Goal: Task Accomplishment & Management: Manage account settings

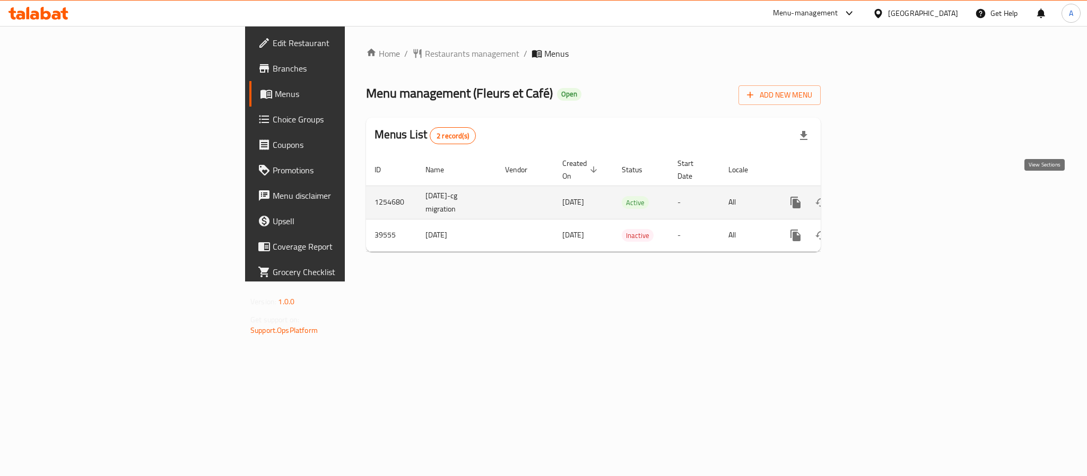
click at [885, 198] on link "enhanced table" at bounding box center [871, 202] width 25 height 25
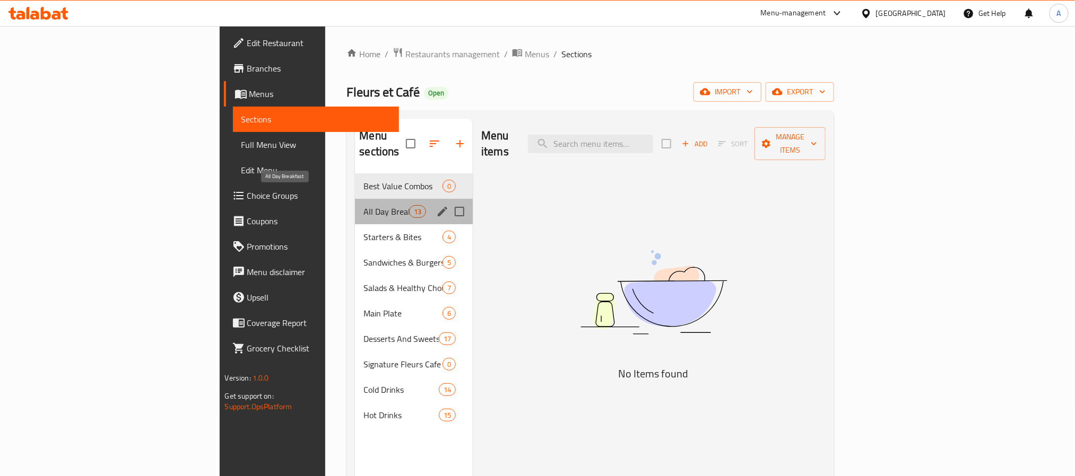
click at [363, 205] on span "All Day Breakfast" at bounding box center [385, 211] width 45 height 13
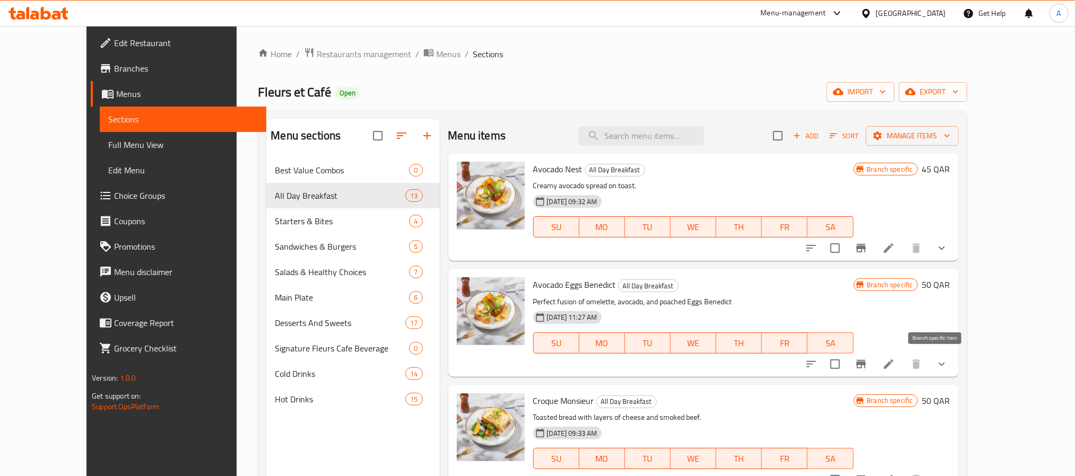
click at [866, 361] on icon "Branch-specific-item" at bounding box center [861, 364] width 10 height 8
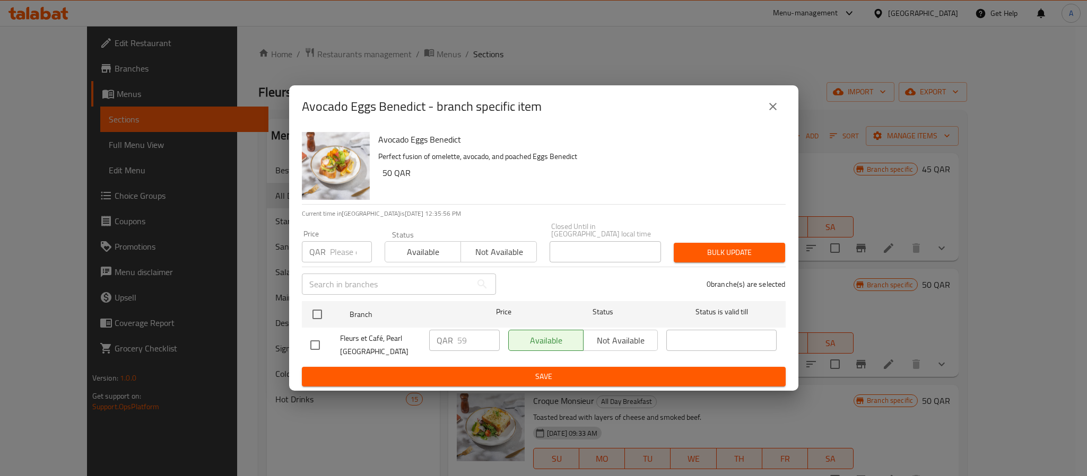
click at [771, 113] on icon "close" at bounding box center [773, 106] width 13 height 13
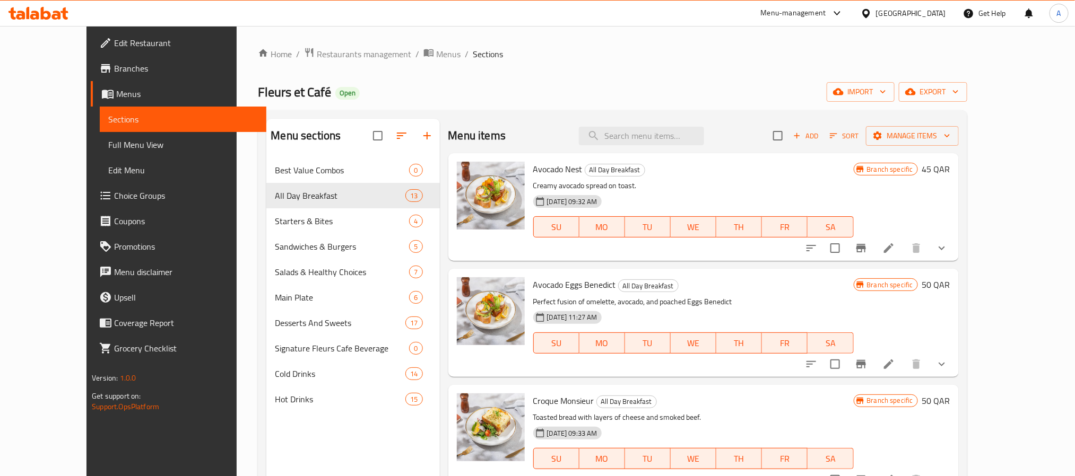
click at [351, 435] on div "Menu sections Best Value Combos 0 All Day Breakfast 13 Starters & Bites 4 Sandw…" at bounding box center [352, 357] width 173 height 476
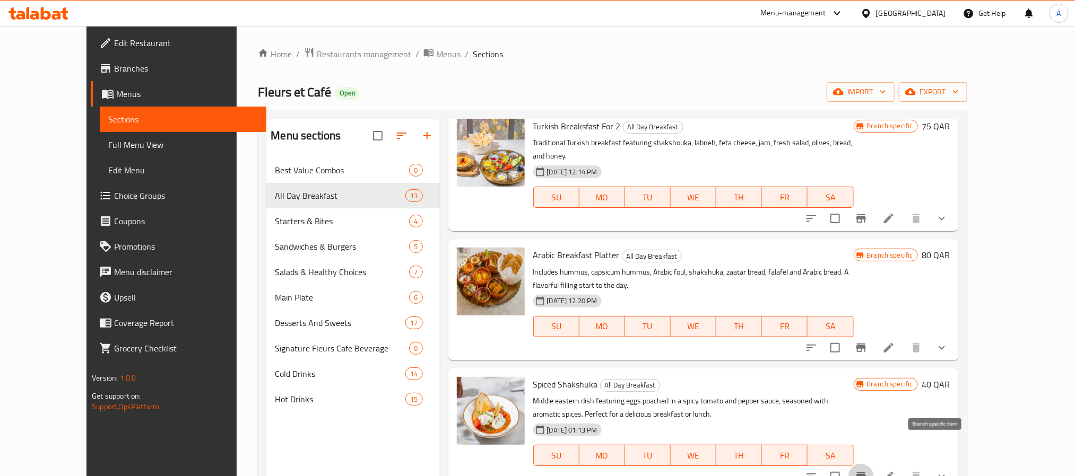
click at [867, 471] on icon "Branch-specific-item" at bounding box center [861, 477] width 13 height 13
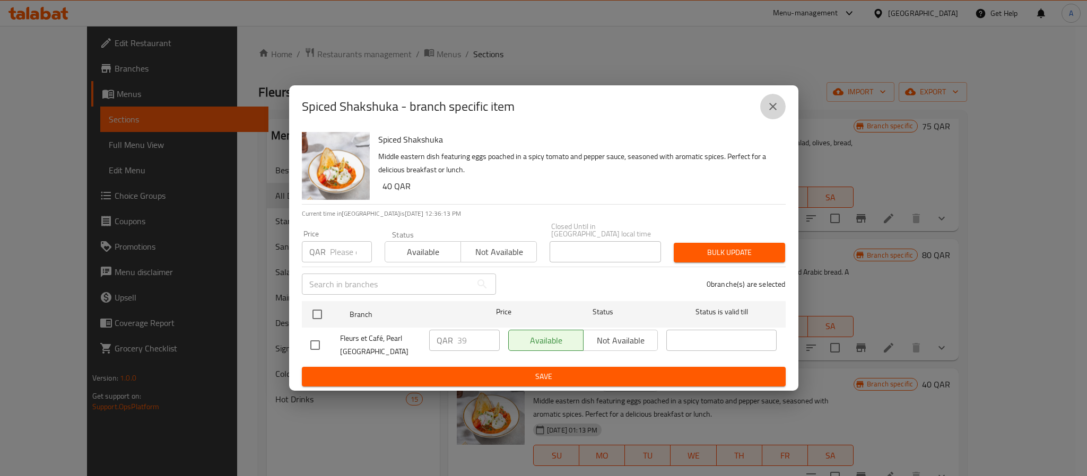
click at [767, 110] on icon "close" at bounding box center [773, 106] width 13 height 13
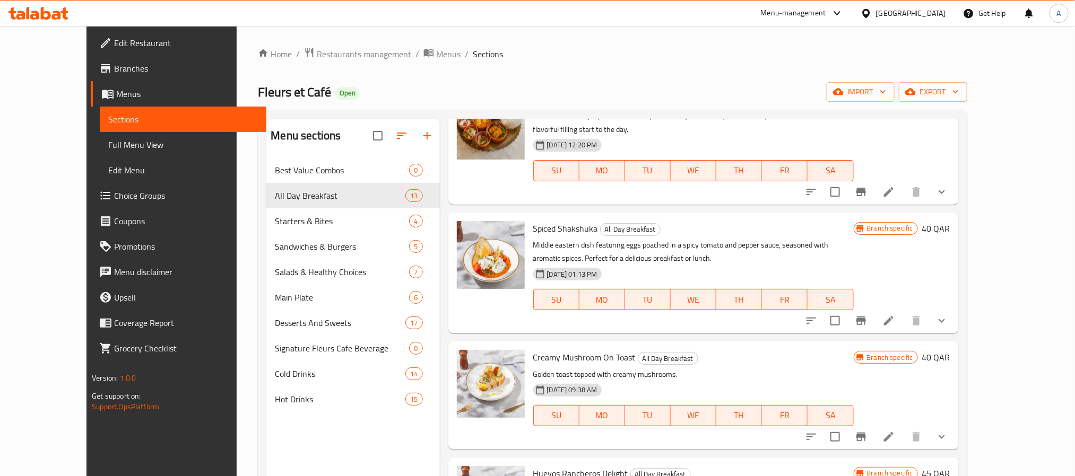
scroll to position [666, 0]
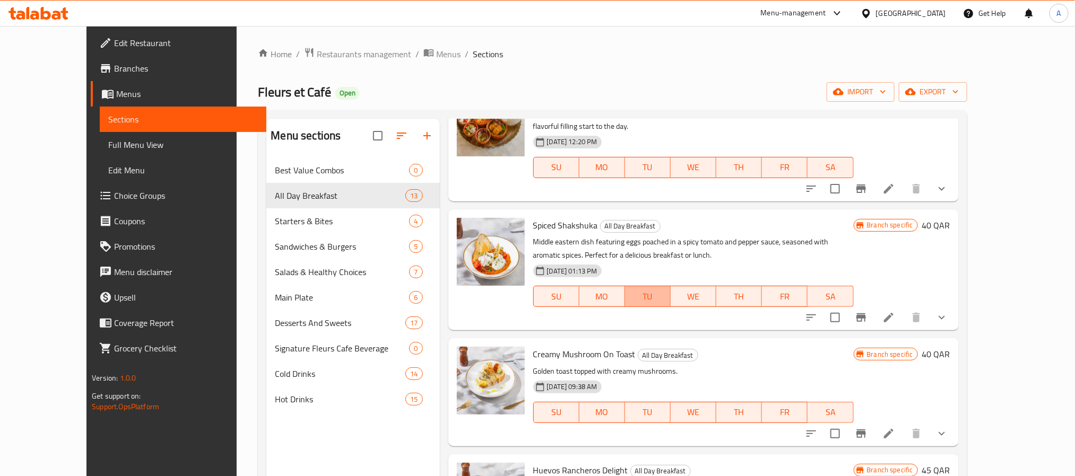
click at [666, 289] on span "TU" at bounding box center [647, 296] width 37 height 15
type button "2"
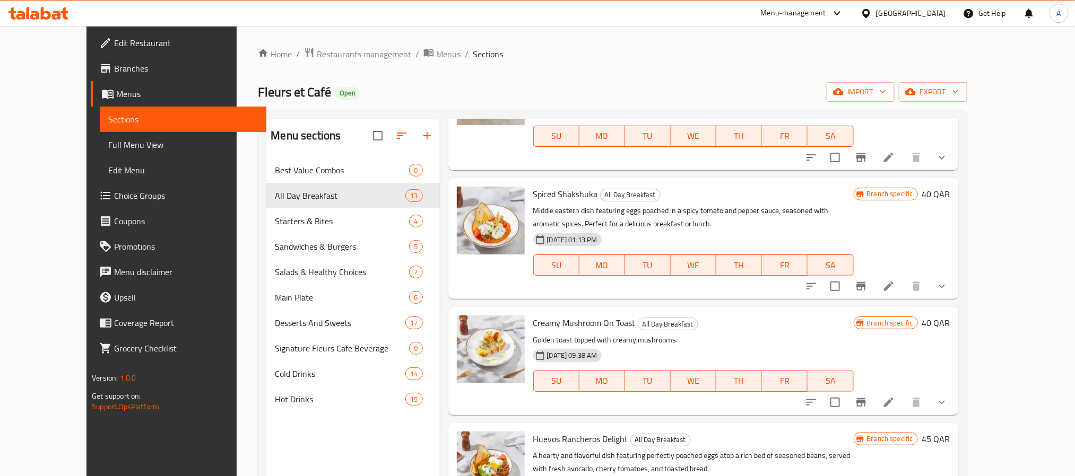
scroll to position [745, 0]
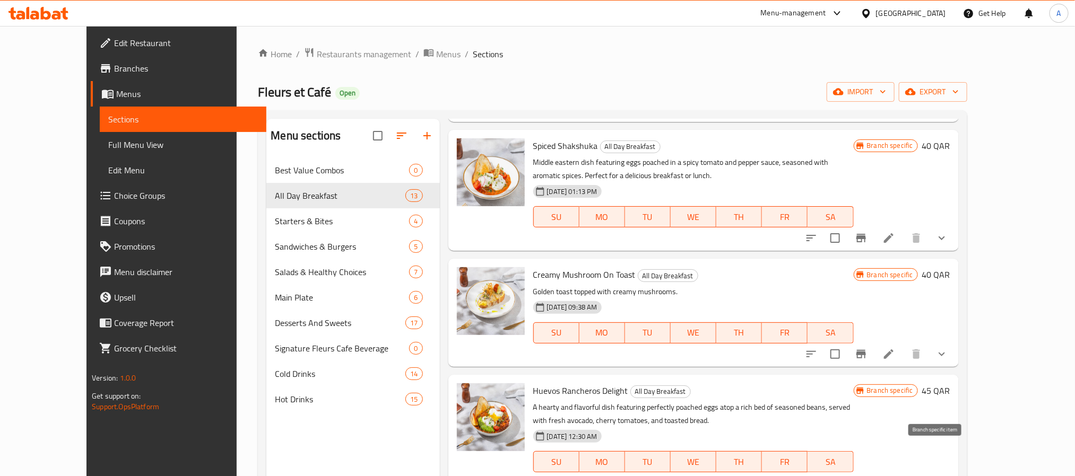
click at [866, 476] on icon "Branch-specific-item" at bounding box center [861, 483] width 10 height 8
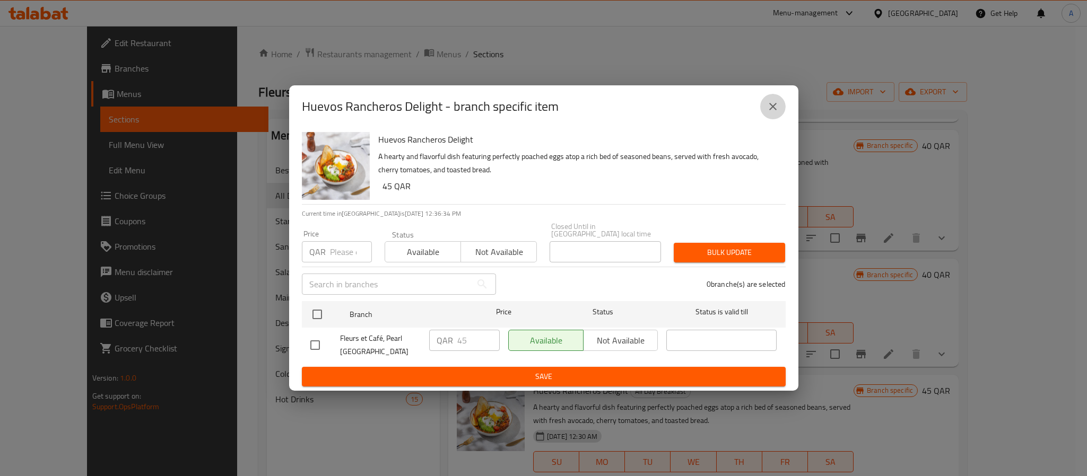
click at [771, 110] on icon "close" at bounding box center [773, 106] width 13 height 13
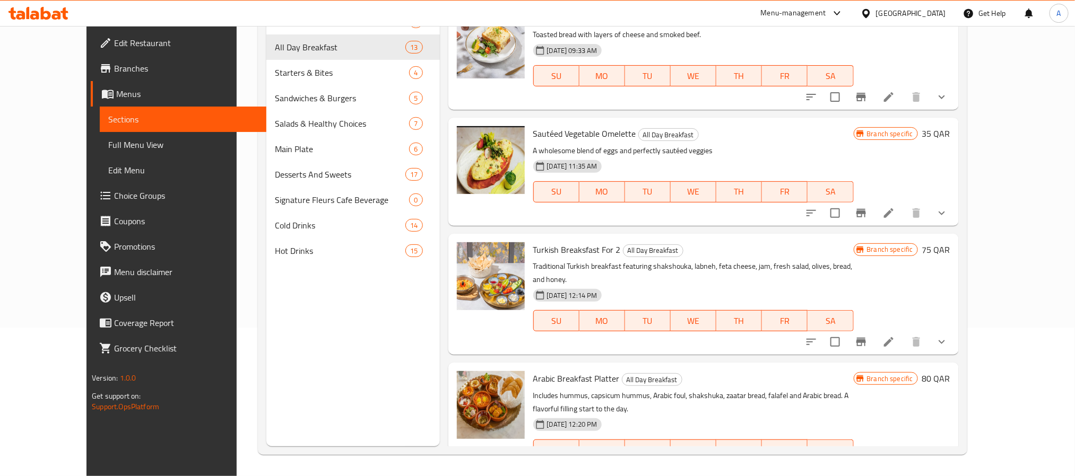
scroll to position [207, 0]
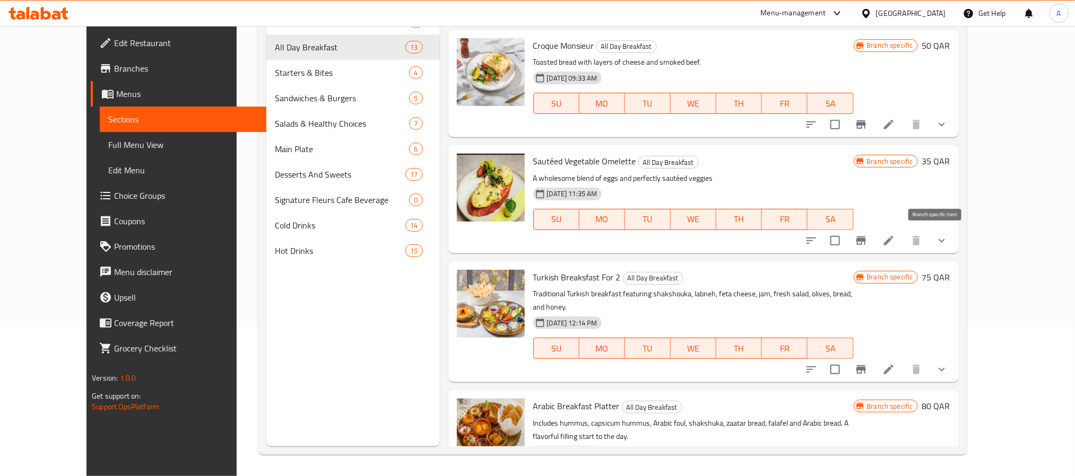
click at [866, 239] on icon "Branch-specific-item" at bounding box center [861, 241] width 10 height 8
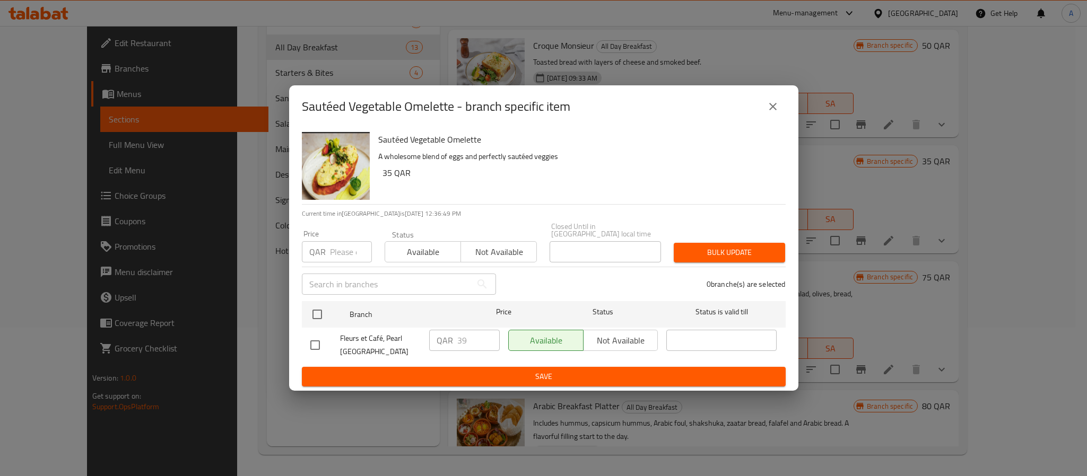
click at [760, 98] on div "Sautéed Vegetable Omelette - branch specific item" at bounding box center [544, 106] width 484 height 25
click at [767, 109] on icon "close" at bounding box center [773, 106] width 13 height 13
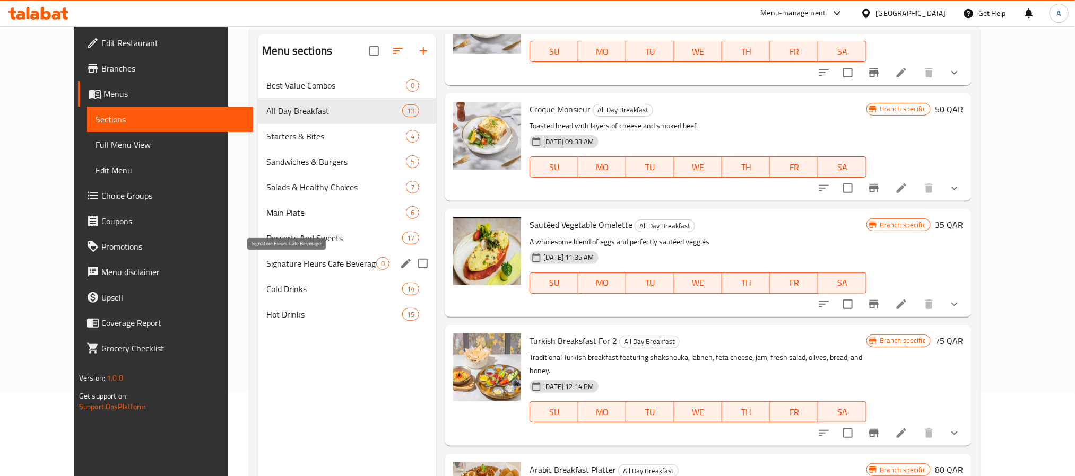
scroll to position [0, 0]
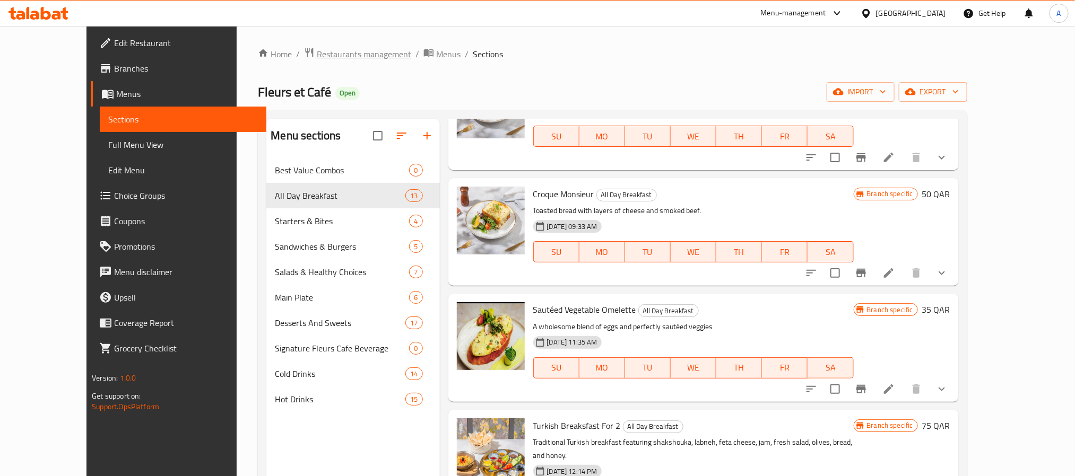
click at [343, 48] on span "Restaurants management" at bounding box center [364, 54] width 94 height 13
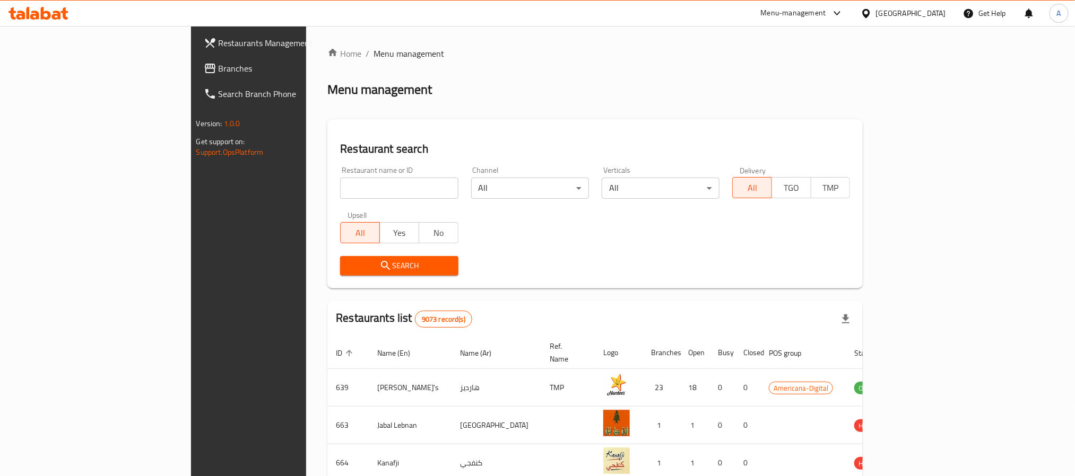
click at [334, 161] on div "Restaurant name or ID Restaurant name or ID" at bounding box center [399, 182] width 131 height 45
click at [340, 180] on input "search" at bounding box center [399, 188] width 118 height 21
paste input "701588"
type input "701588"
click button "Search" at bounding box center [399, 266] width 118 height 20
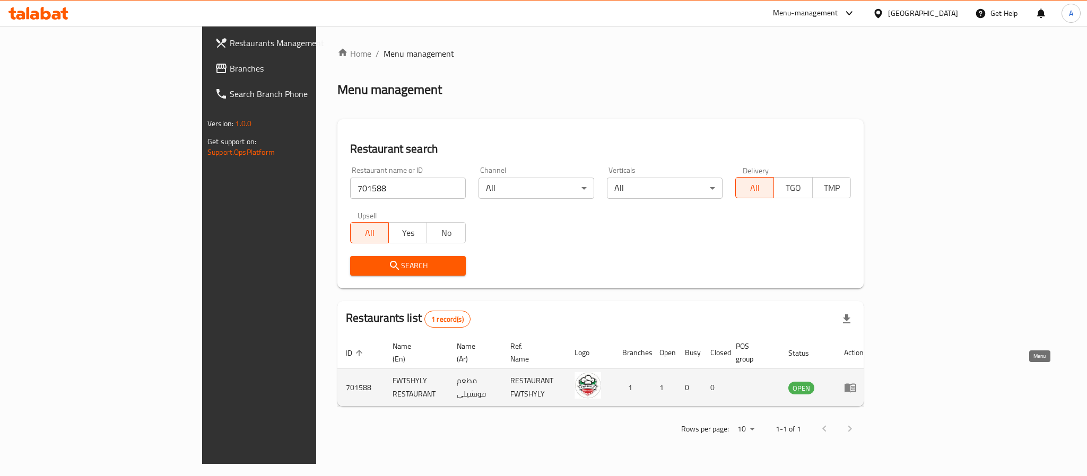
click at [856, 384] on icon "enhanced table" at bounding box center [851, 388] width 12 height 9
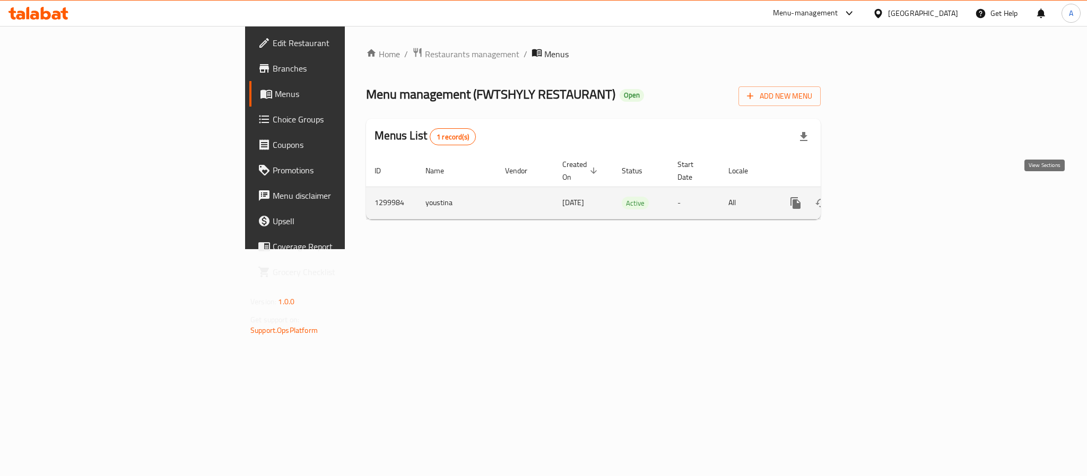
click at [879, 197] on icon "enhanced table" at bounding box center [872, 203] width 13 height 13
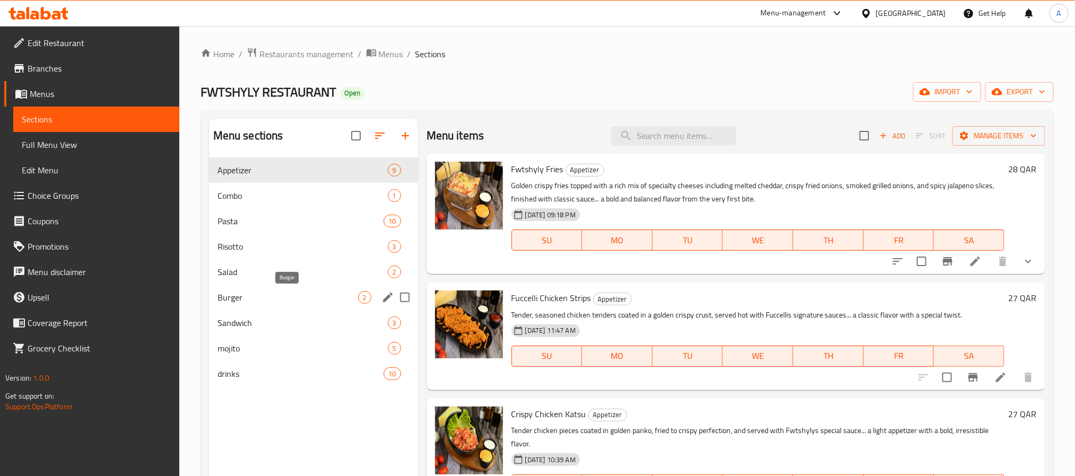
click at [229, 295] on span "Burger" at bounding box center [288, 297] width 141 height 13
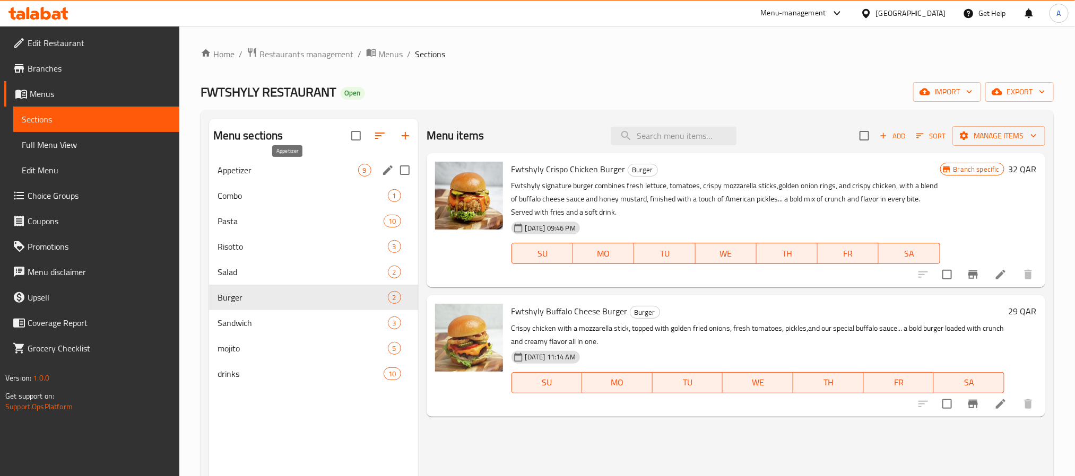
click at [293, 176] on span "Appetizer" at bounding box center [288, 170] width 141 height 13
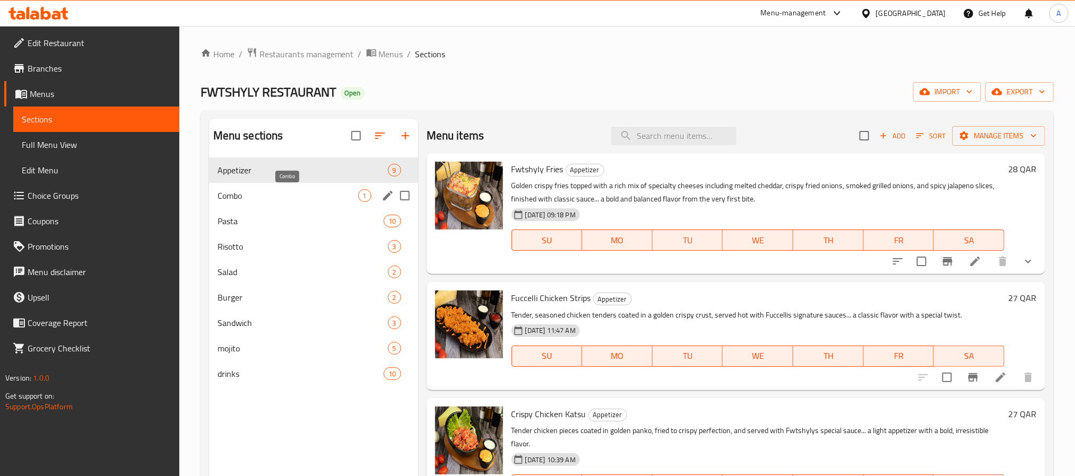
click at [281, 191] on span "Combo" at bounding box center [288, 195] width 141 height 13
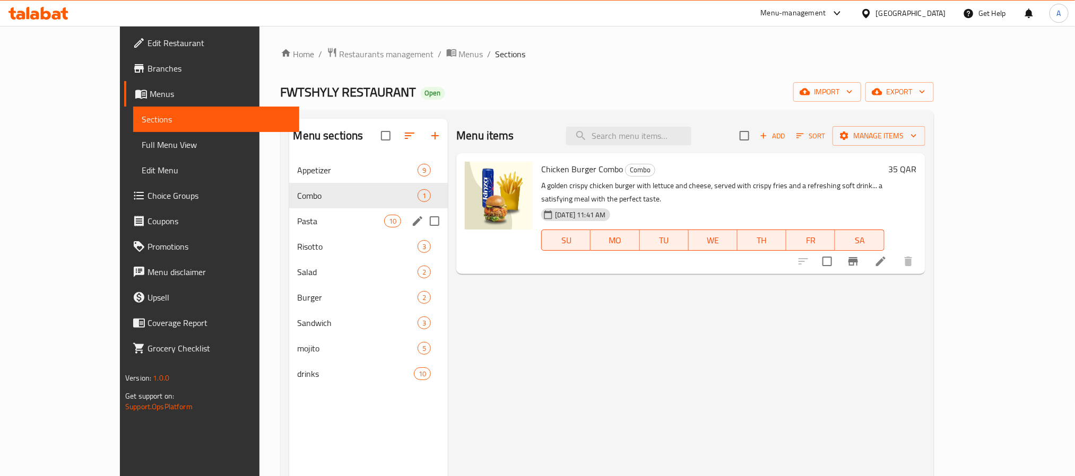
click at [289, 211] on div "Pasta 10" at bounding box center [368, 220] width 159 height 25
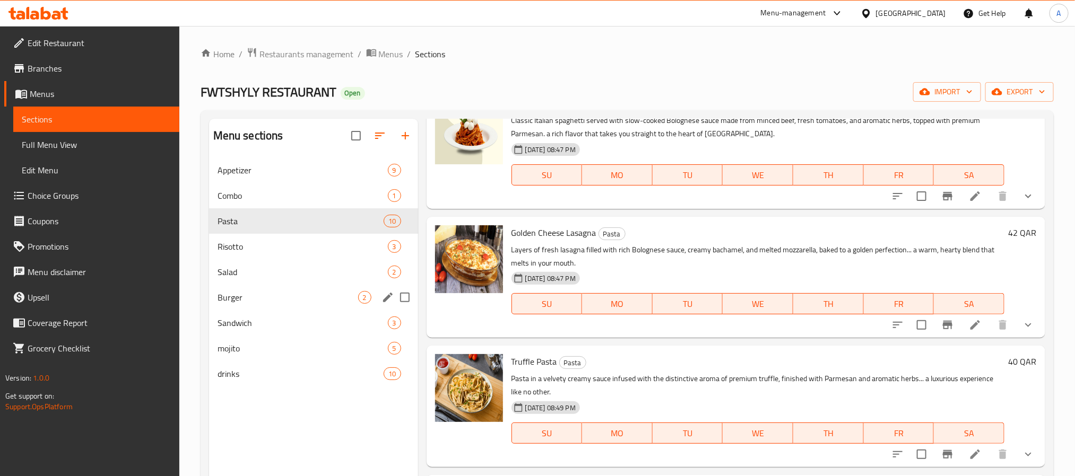
click at [254, 290] on div "Burger 2" at bounding box center [313, 297] width 209 height 25
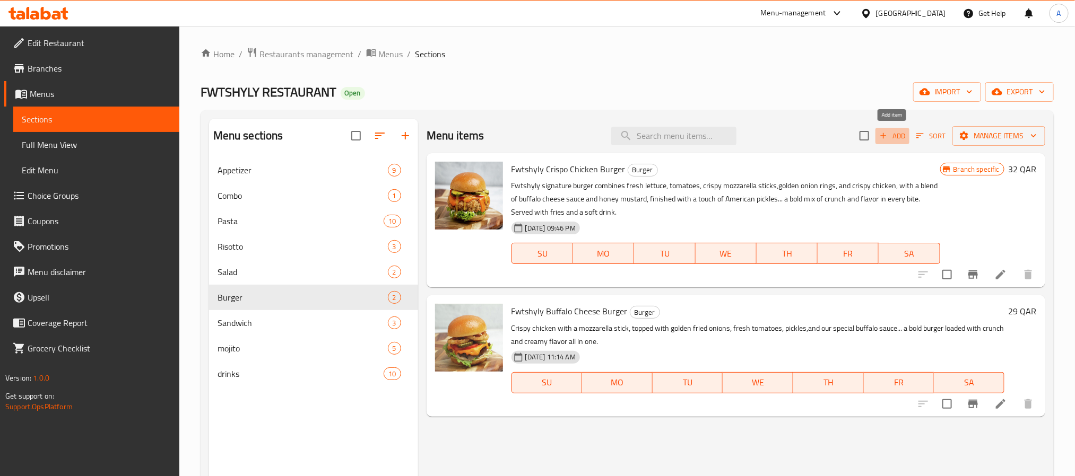
click at [890, 134] on span "Add" at bounding box center [892, 136] width 29 height 12
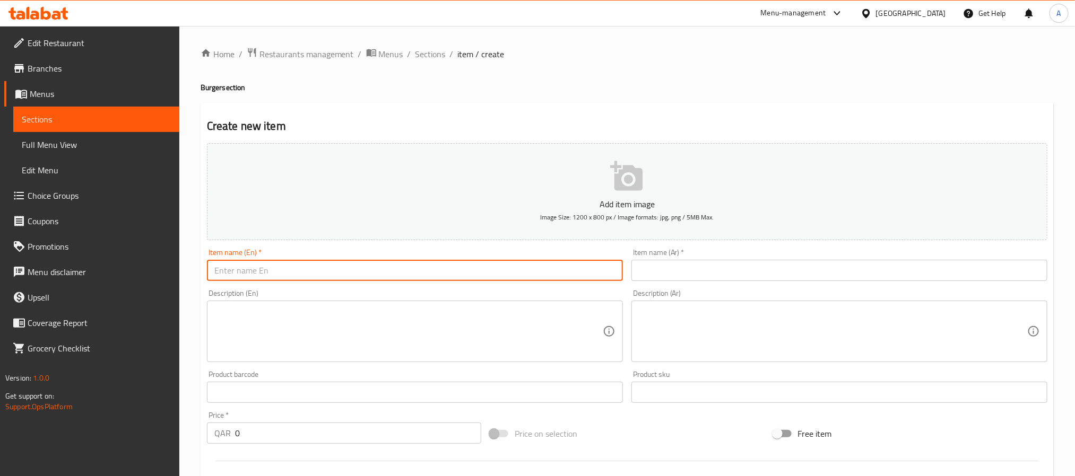
click at [352, 264] on input "text" at bounding box center [415, 270] width 416 height 21
paste input "Fwtshyly Beef Master Burger"
type input "Fwtshyly Beef Master Burger"
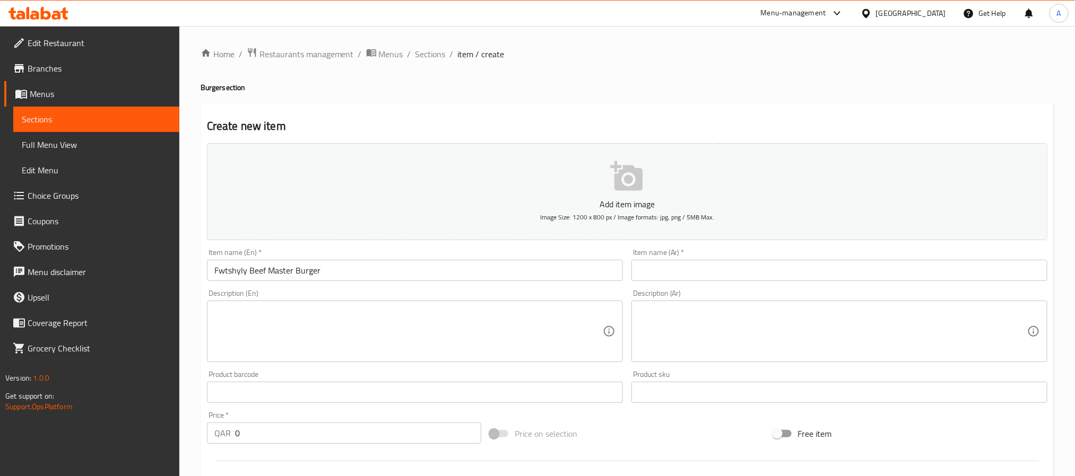
click at [770, 280] on input "text" at bounding box center [839, 270] width 416 height 21
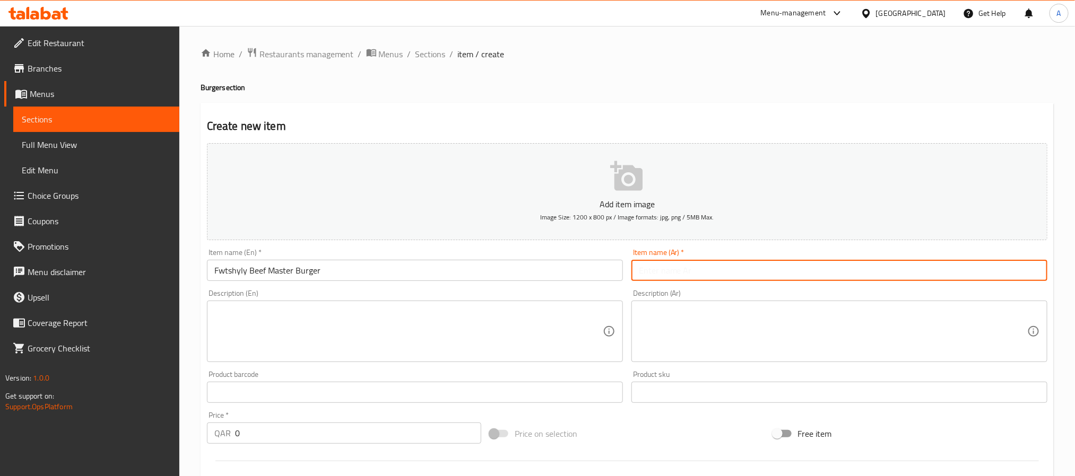
paste input "فوتشيلي بيف ماستر برجر"
type input "فوتشيلي بيف ماستر برجر"
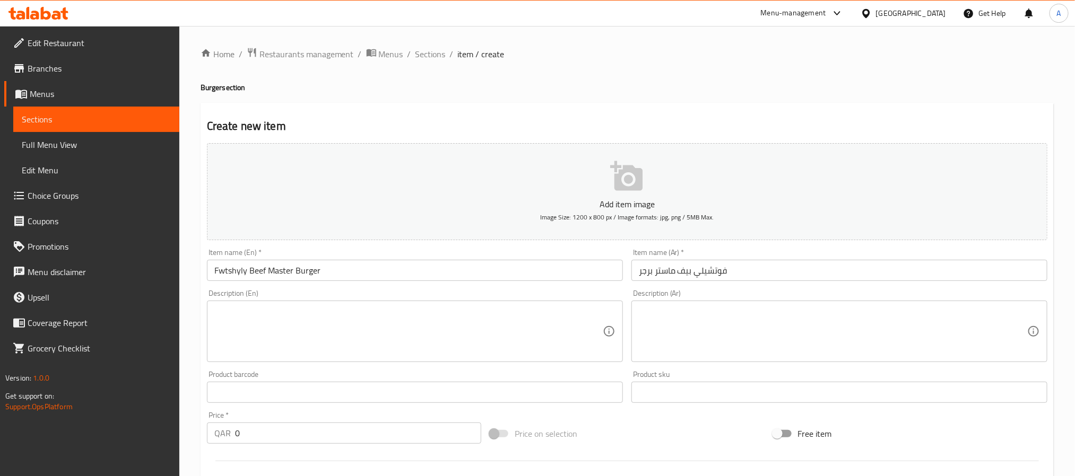
click at [419, 334] on textarea at bounding box center [408, 332] width 388 height 50
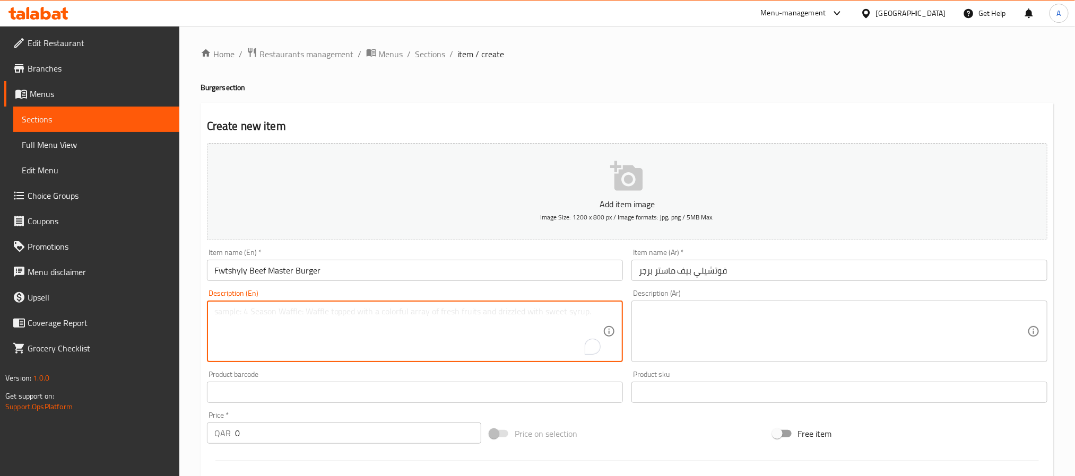
paste textarea "Juicy beef slider burger with fresh lettuce, tomatoes, topped with crispy onion…"
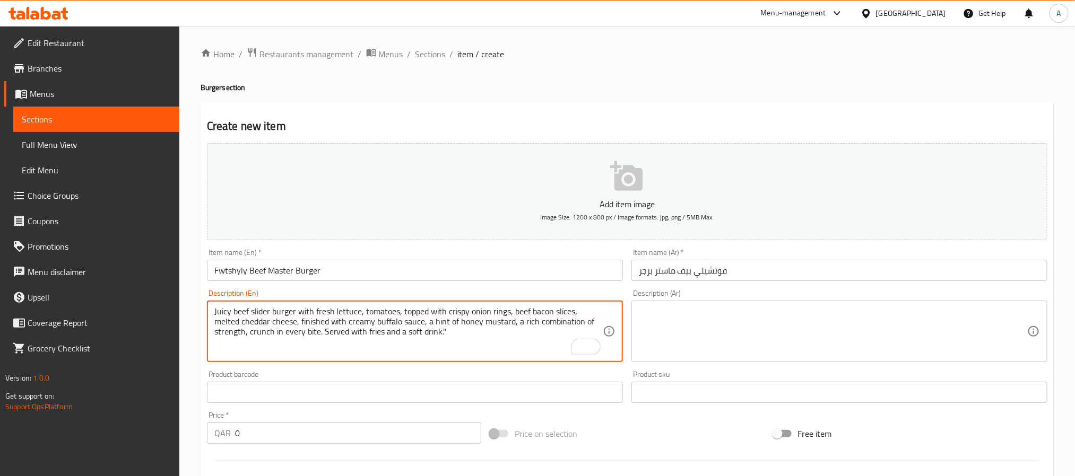
type textarea "Juicy beef slider burger with fresh lettuce, tomatoes, topped with crispy onion…"
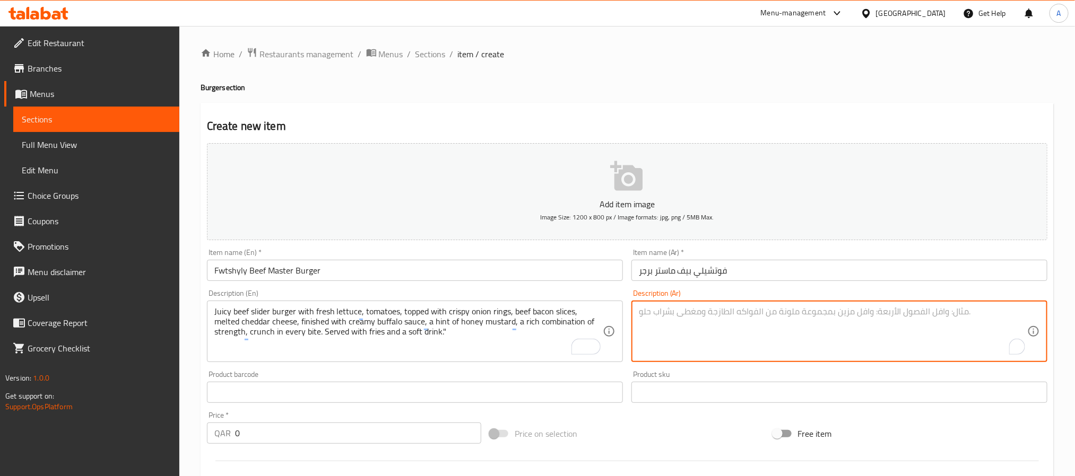
click at [748, 347] on textarea "To enrich screen reader interactions, please activate Accessibility in Grammarl…" at bounding box center [833, 332] width 388 height 50
paste textarea "برجر لحم بقري طري مع خس طازج وطماطم، يعلوه حلقات بصل مقرمشة، وشرائح لحم بقري مق…"
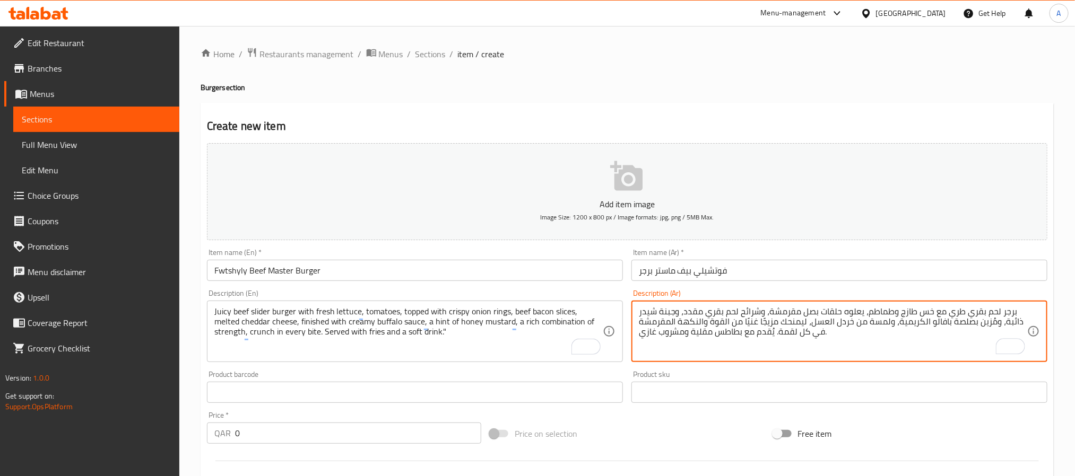
type textarea "برجر لحم بقري طري مع خس طازج وطماطم، يعلوه حلقات بصل مقرمشة، وشرائح لحم بقري مق…"
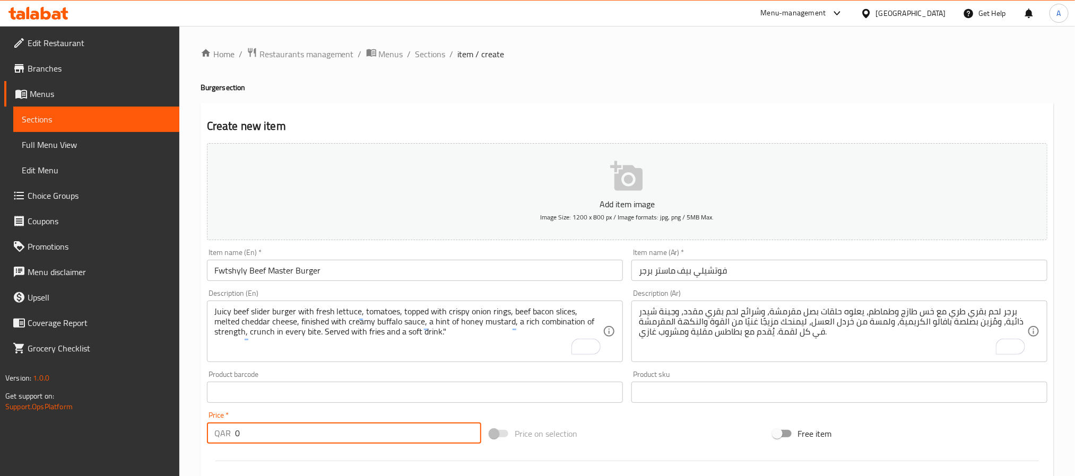
drag, startPoint x: 240, startPoint y: 438, endPoint x: 221, endPoint y: 439, distance: 19.2
click at [221, 439] on div "QAR 0 Price *" at bounding box center [344, 433] width 274 height 21
paste input "27"
type input "27"
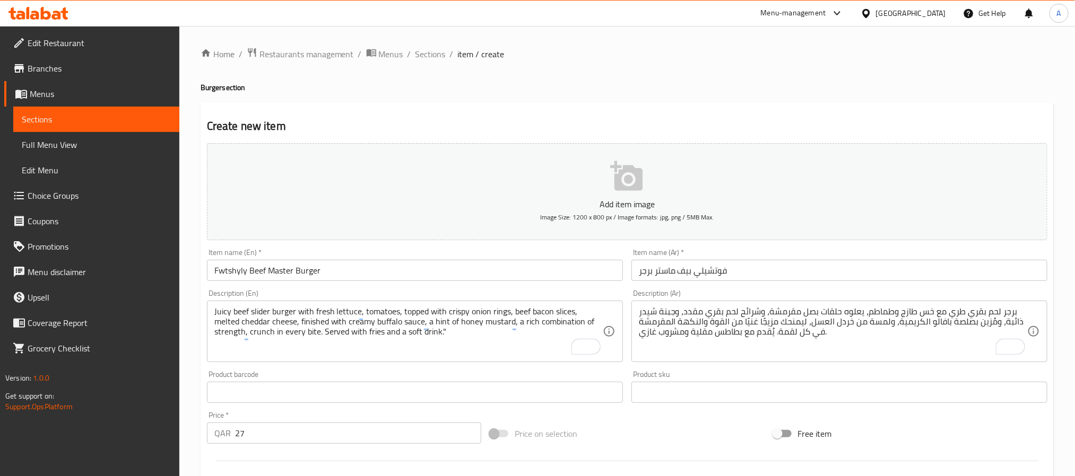
click at [220, 457] on div at bounding box center [627, 461] width 849 height 26
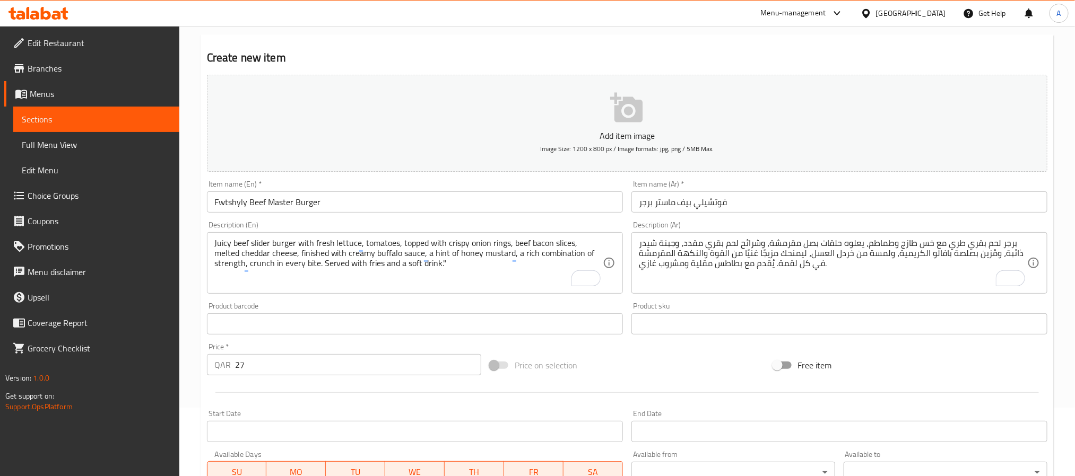
scroll to position [159, 0]
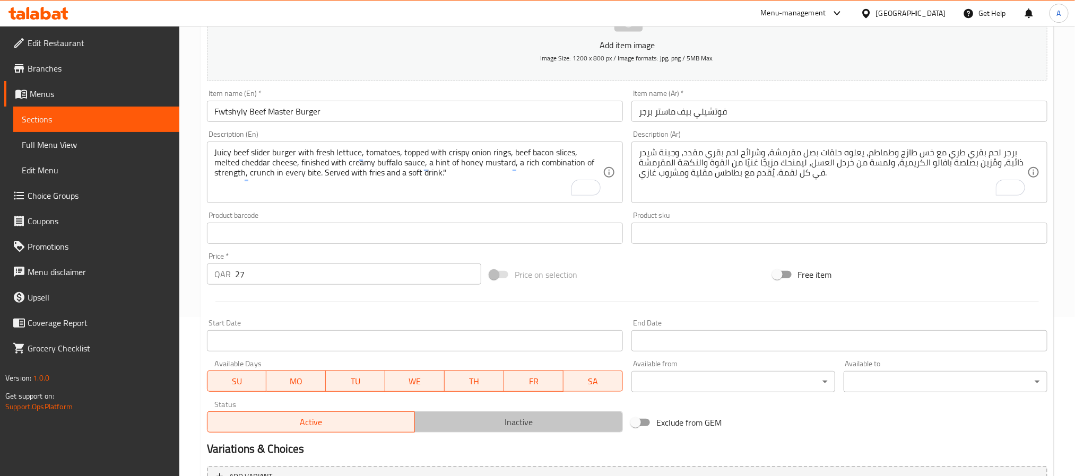
click at [429, 430] on button "Inactive" at bounding box center [518, 422] width 208 height 21
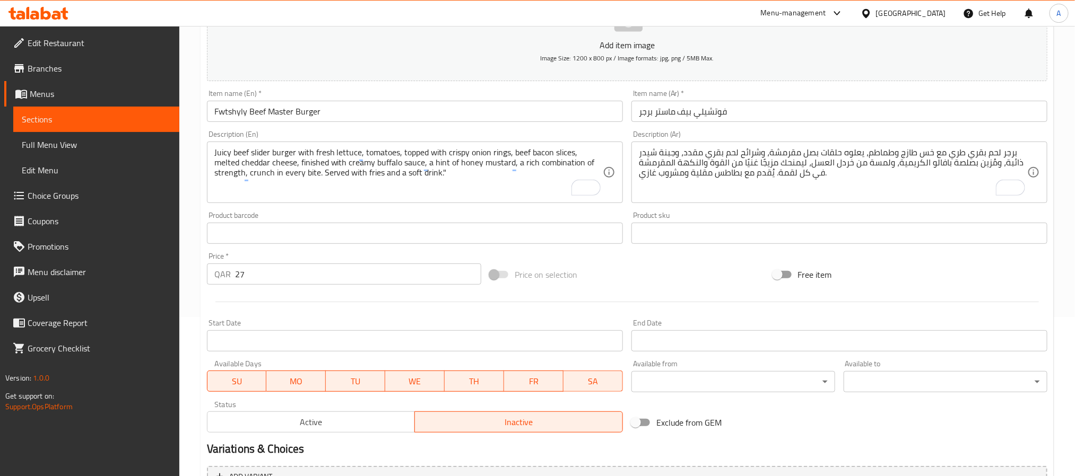
click at [344, 113] on input "Fwtshyly Beef Master Burger" at bounding box center [415, 111] width 416 height 21
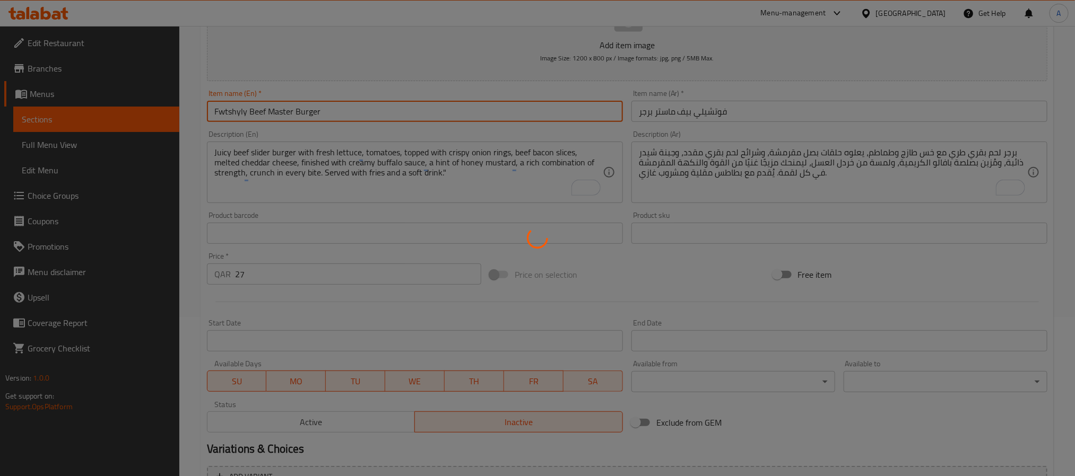
type input "0"
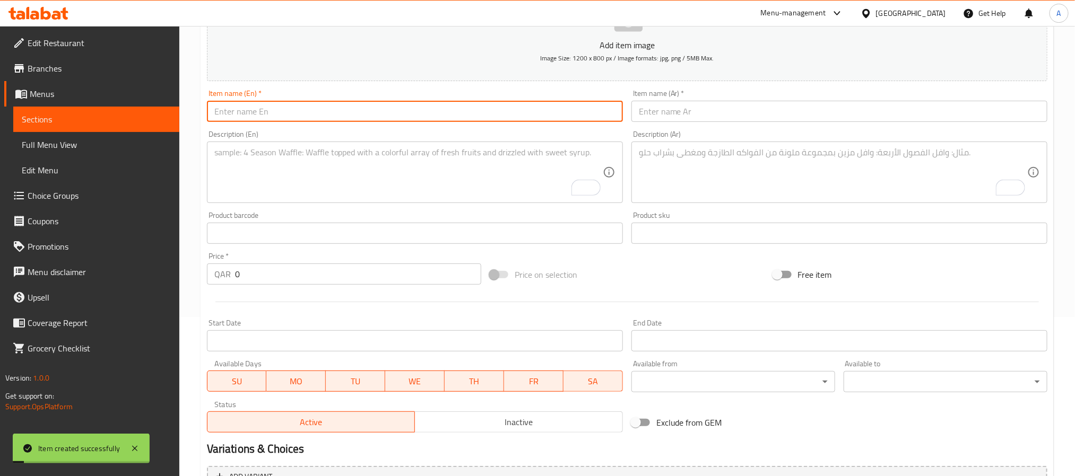
scroll to position [0, 0]
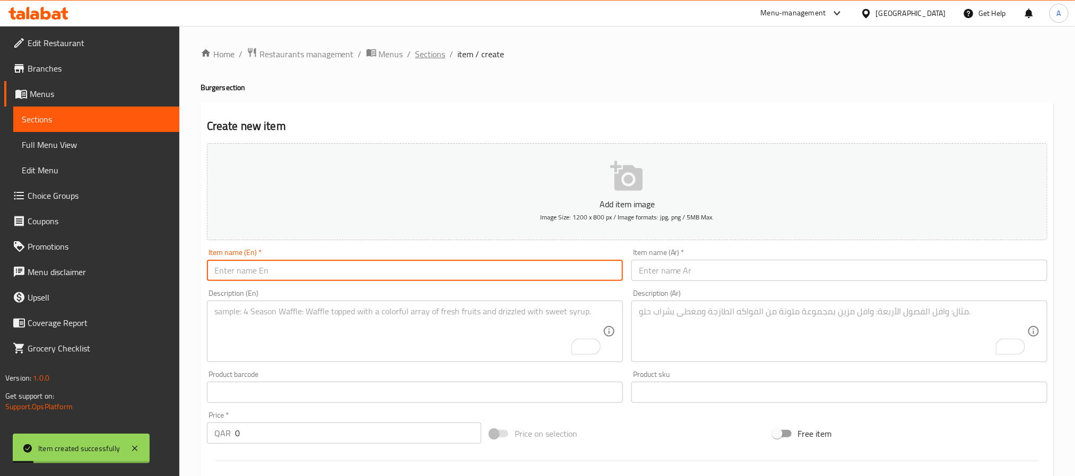
click at [434, 55] on span "Sections" at bounding box center [430, 54] width 30 height 13
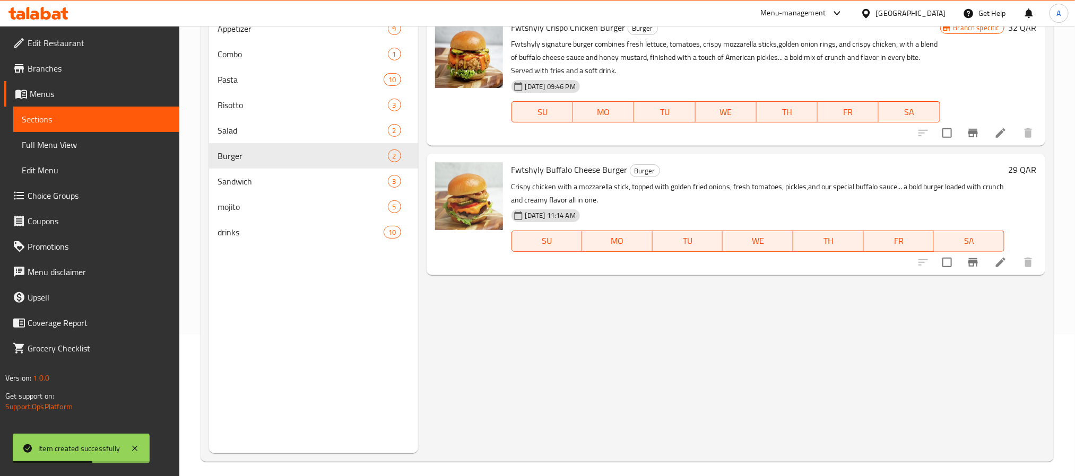
scroll to position [149, 0]
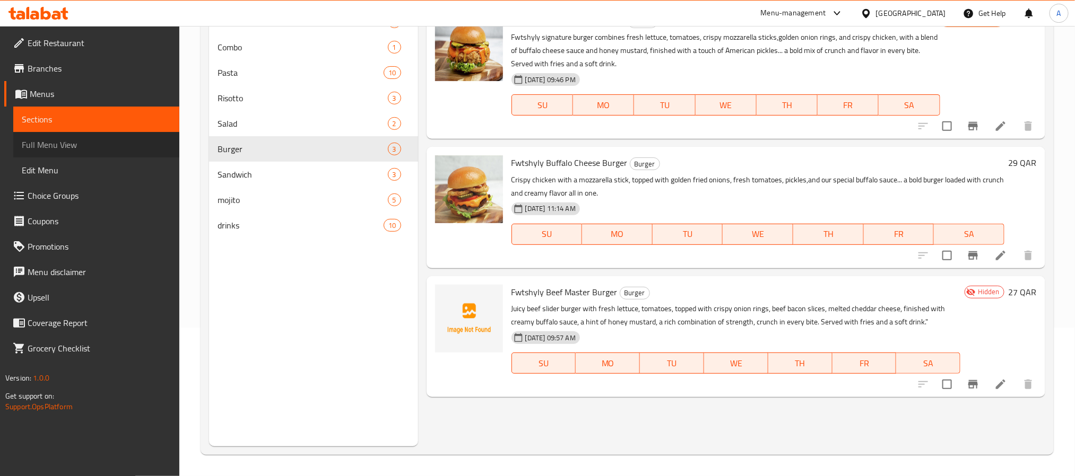
click at [121, 147] on span "Full Menu View" at bounding box center [96, 144] width 149 height 13
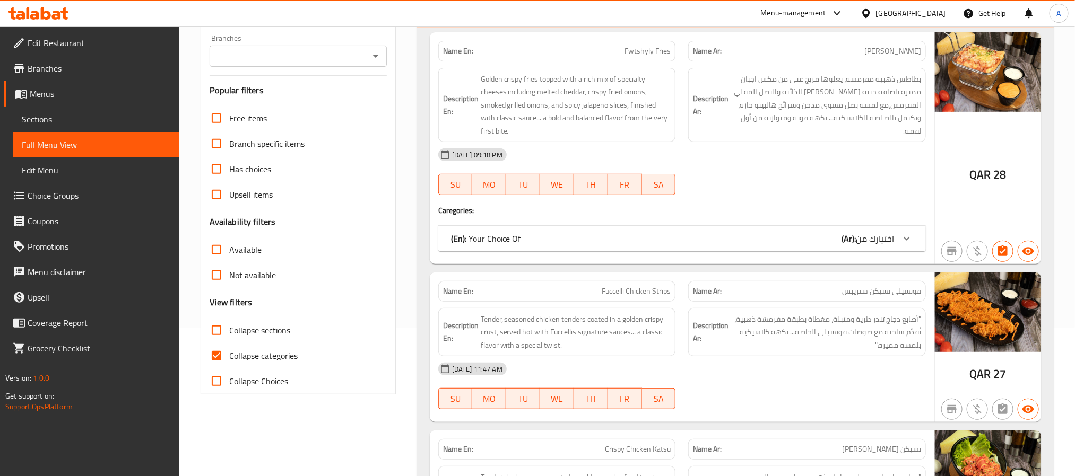
click at [272, 65] on div "Branches" at bounding box center [298, 56] width 177 height 21
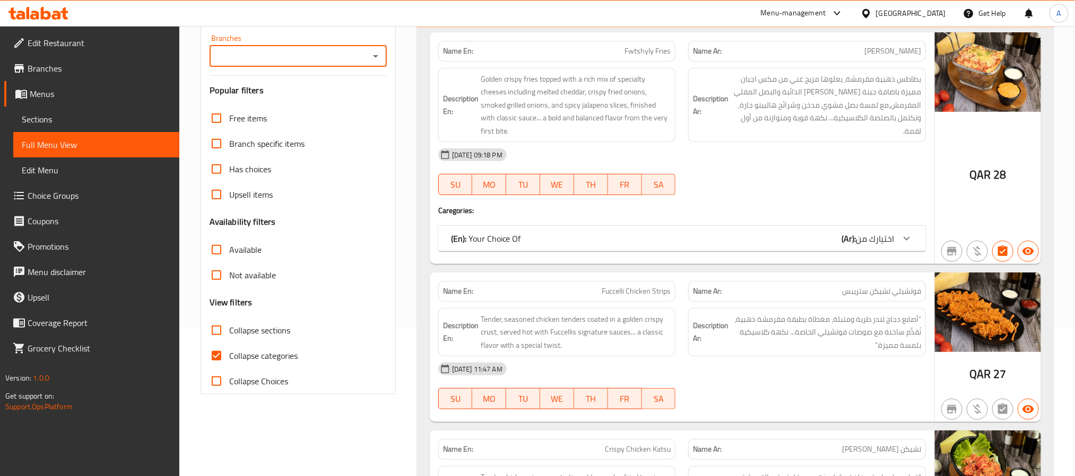
click at [315, 64] on input "Branches" at bounding box center [289, 56] width 153 height 15
click at [306, 96] on span "FWTSHYLY RESTAURANT, Muaither" at bounding box center [282, 102] width 128 height 13
type input "FWTSHYLY RESTAURANT, Muaither"
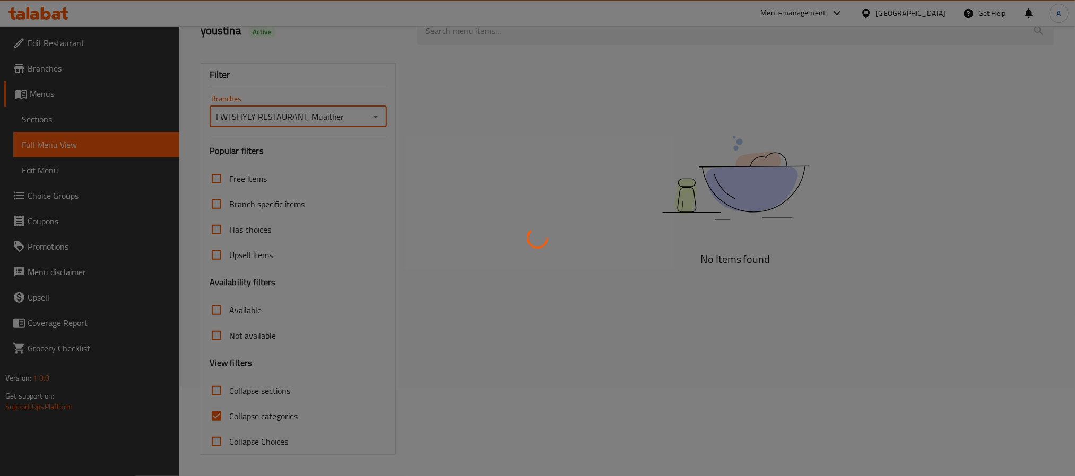
scroll to position [149, 0]
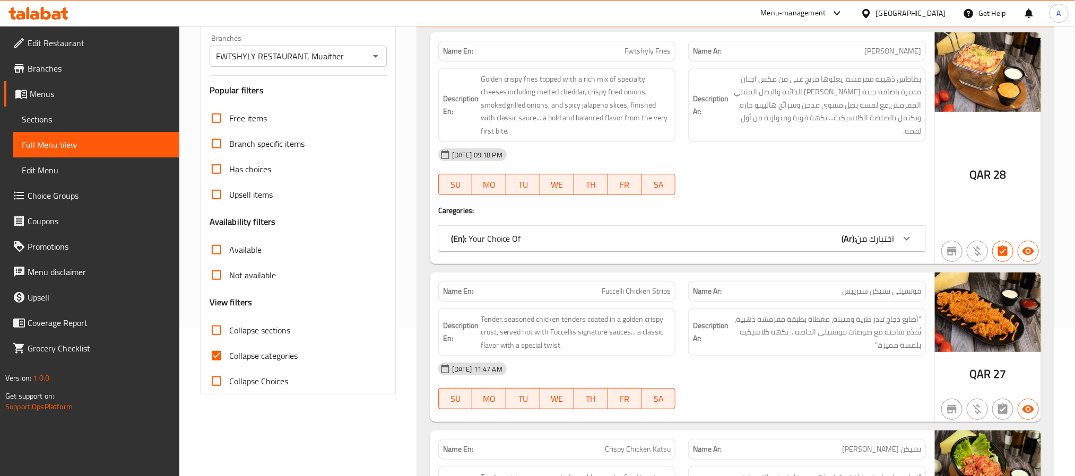
click at [220, 352] on input "Collapse categories" at bounding box center [216, 355] width 25 height 25
checkbox input "false"
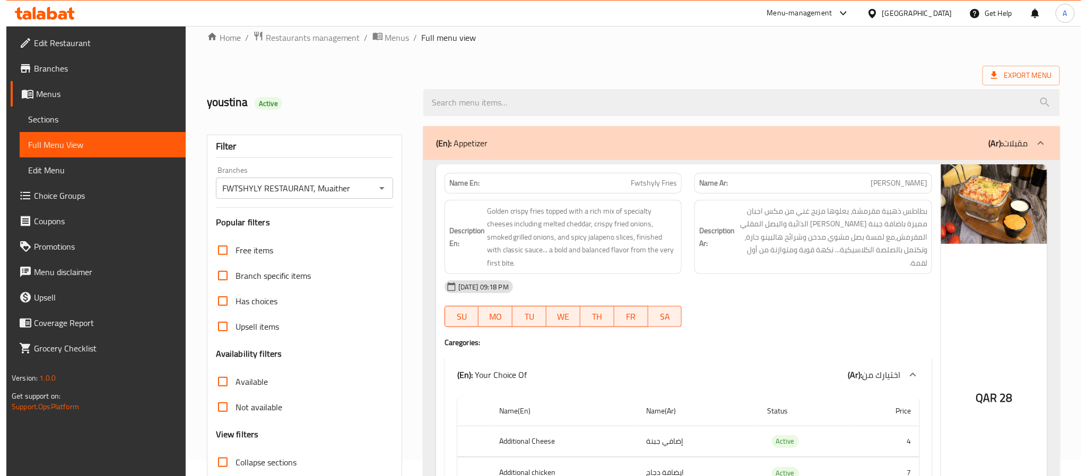
scroll to position [0, 0]
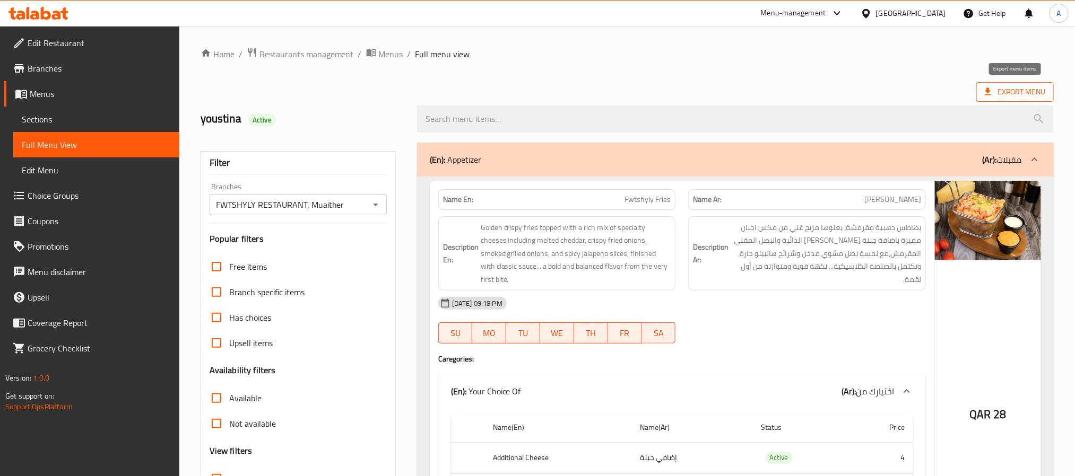
click at [997, 84] on span "Export Menu" at bounding box center [1014, 92] width 77 height 20
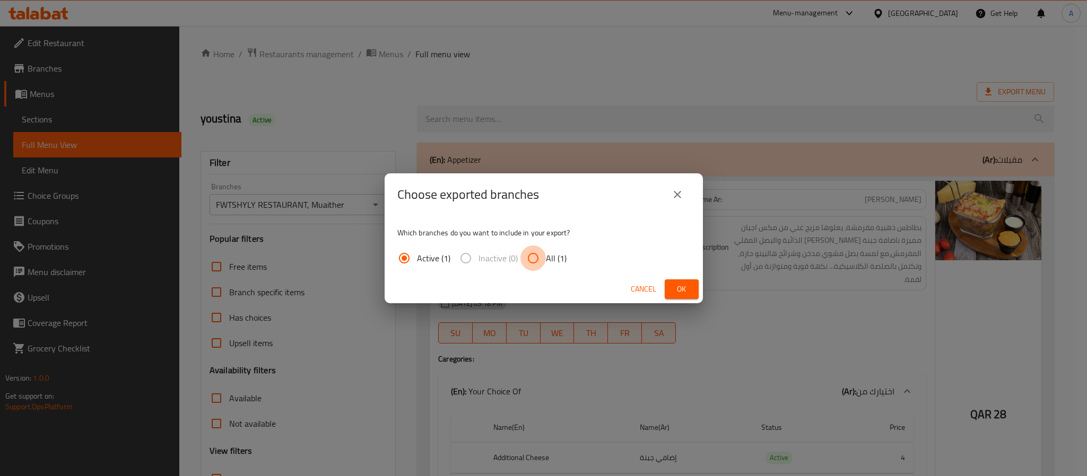
click at [535, 263] on input "All (1)" at bounding box center [532, 258] width 25 height 25
radio input "true"
click at [682, 281] on button "Ok" at bounding box center [682, 290] width 34 height 20
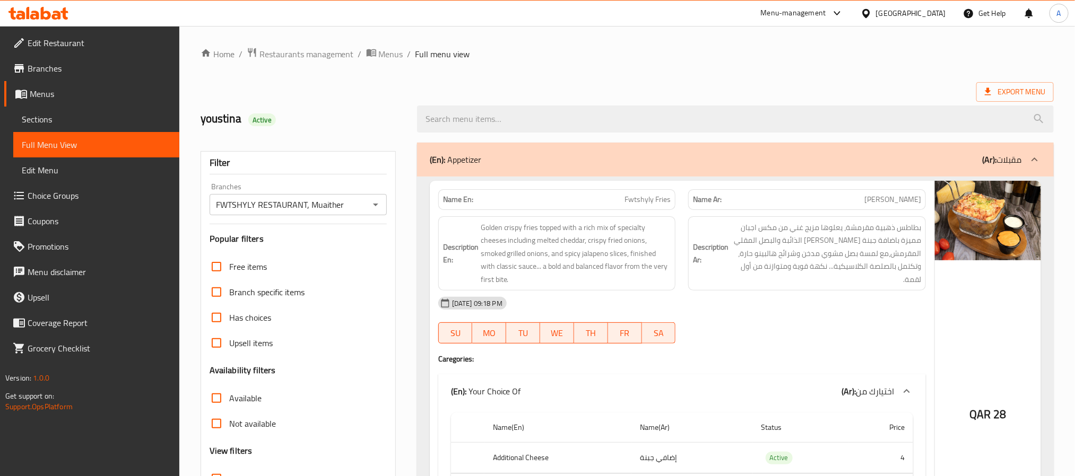
click at [667, 54] on ol "Home / Restaurants management / Menus / Full menu view" at bounding box center [627, 54] width 853 height 14
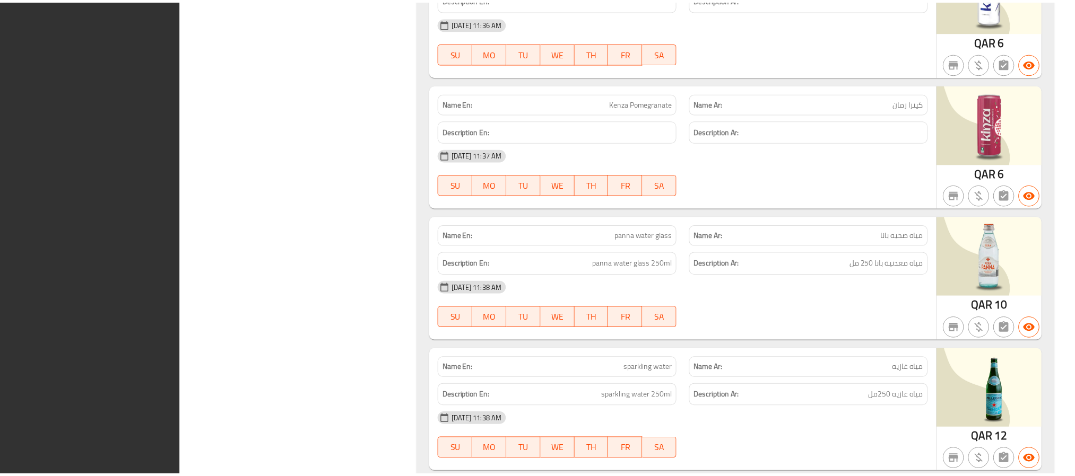
scroll to position [11524, 0]
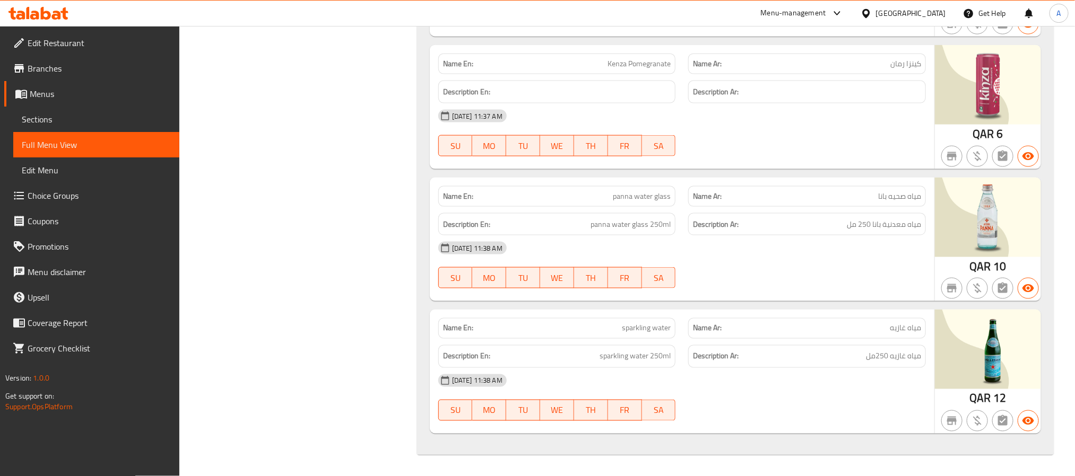
click at [930, 10] on div "Qatar" at bounding box center [911, 13] width 70 height 12
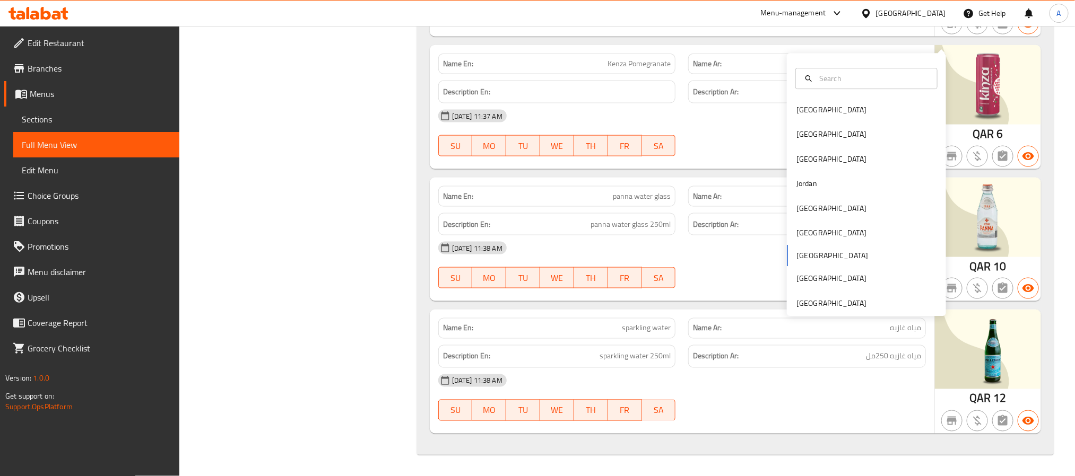
click at [834, 285] on div "Bahrain Egypt Iraq Jordan Kuwait Oman Qatar Saudi Arabia United Arab Emirates" at bounding box center [866, 185] width 159 height 263
click at [831, 298] on div "[GEOGRAPHIC_DATA]" at bounding box center [831, 304] width 70 height 12
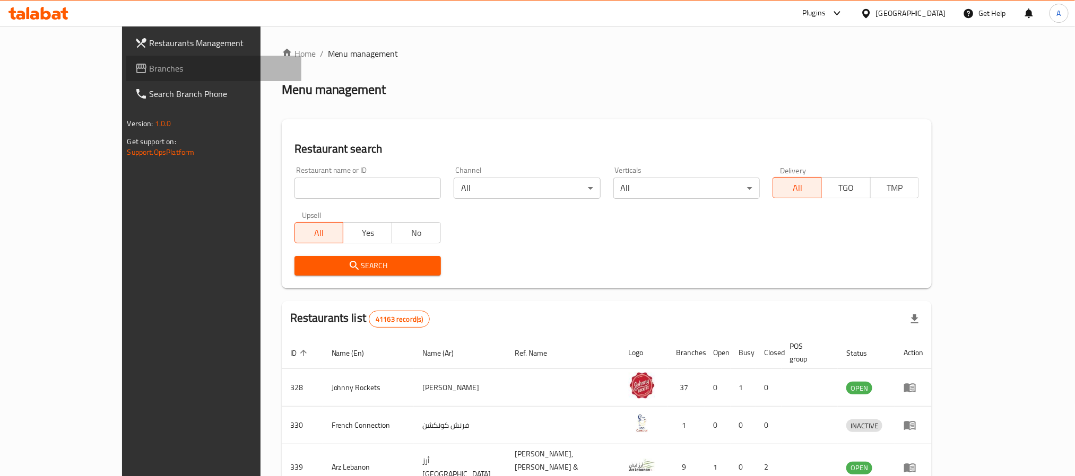
click at [126, 59] on link "Branches" at bounding box center [213, 68] width 175 height 25
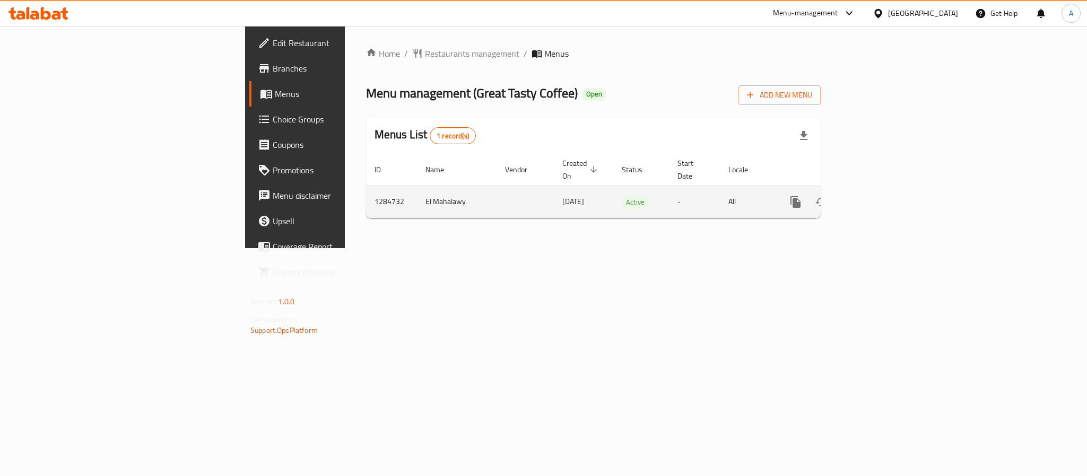
click at [885, 192] on link "enhanced table" at bounding box center [871, 201] width 25 height 25
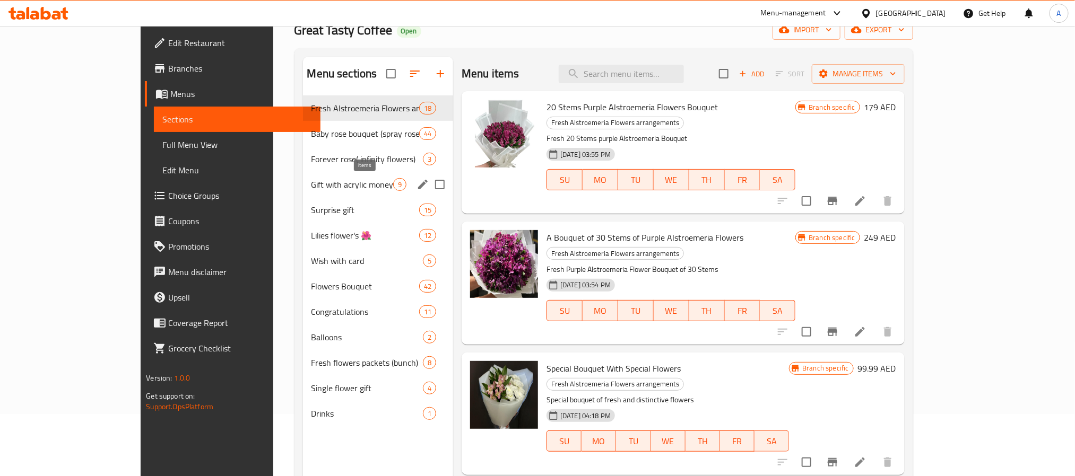
scroll to position [80, 0]
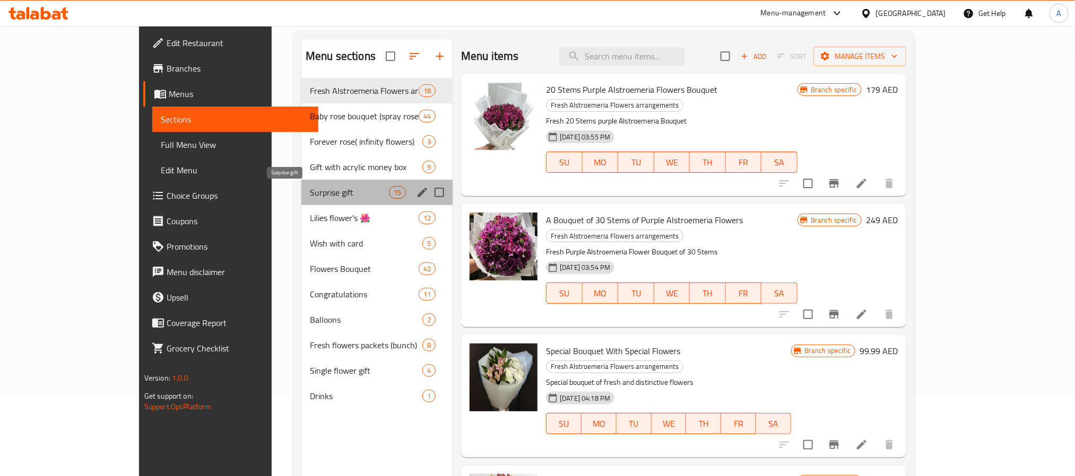
click at [310, 196] on span "Surprise gift" at bounding box center [349, 192] width 79 height 13
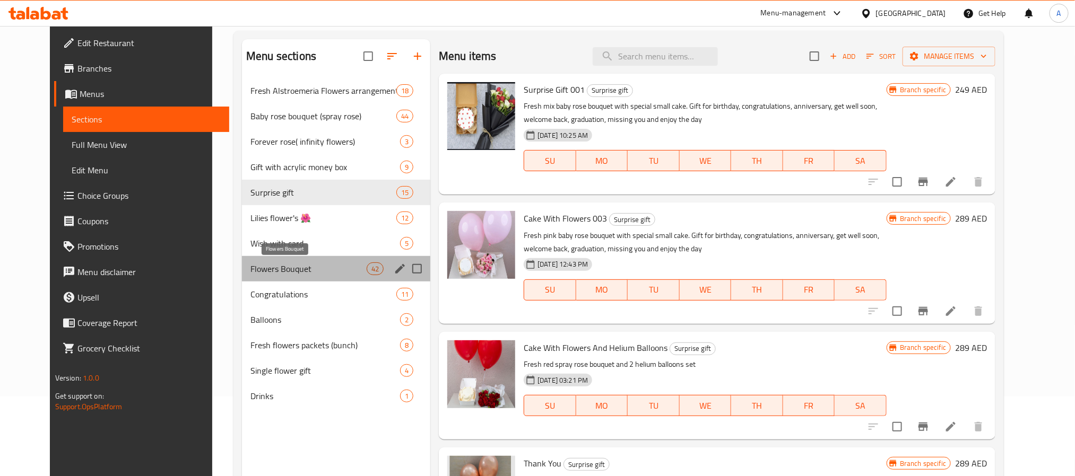
click at [266, 264] on span "Flowers Bouquet" at bounding box center [308, 269] width 116 height 13
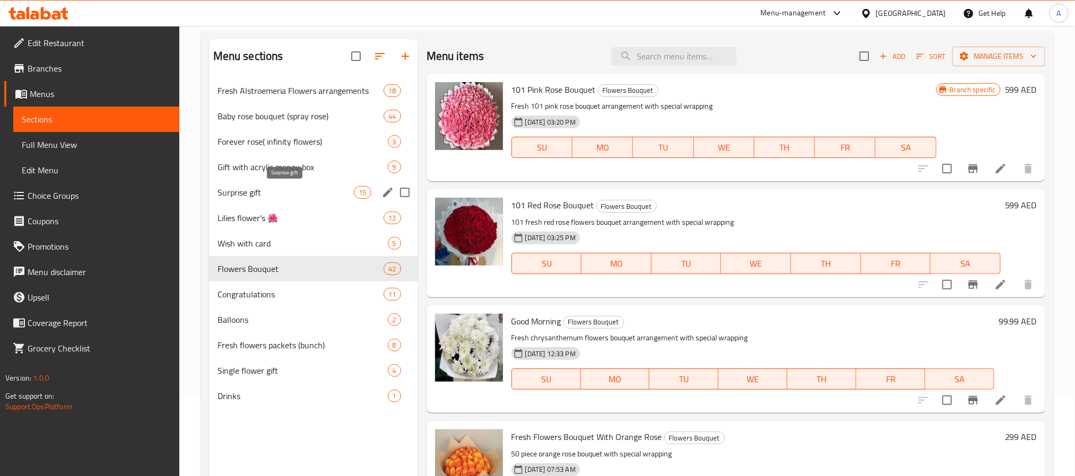
click at [266, 194] on span "Surprise gift" at bounding box center [286, 192] width 137 height 13
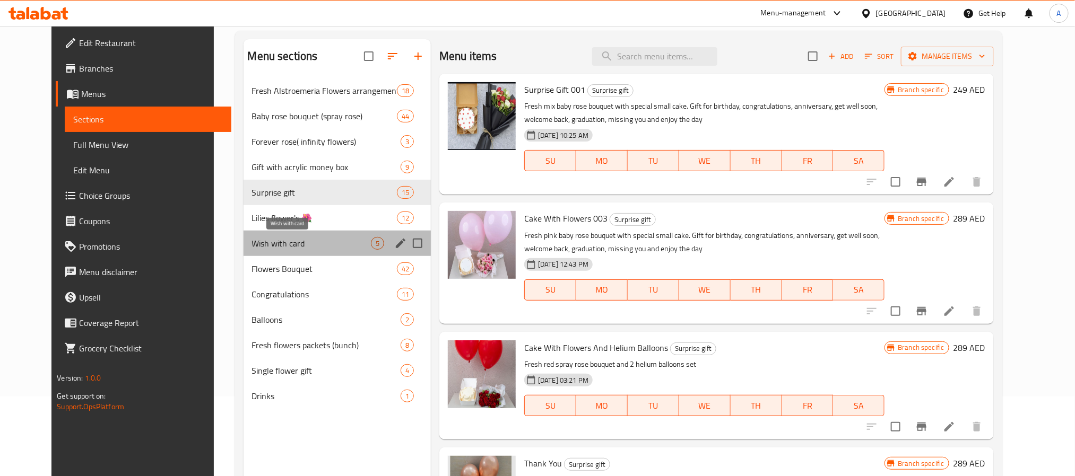
click at [266, 245] on span "Wish with card" at bounding box center [311, 243] width 119 height 13
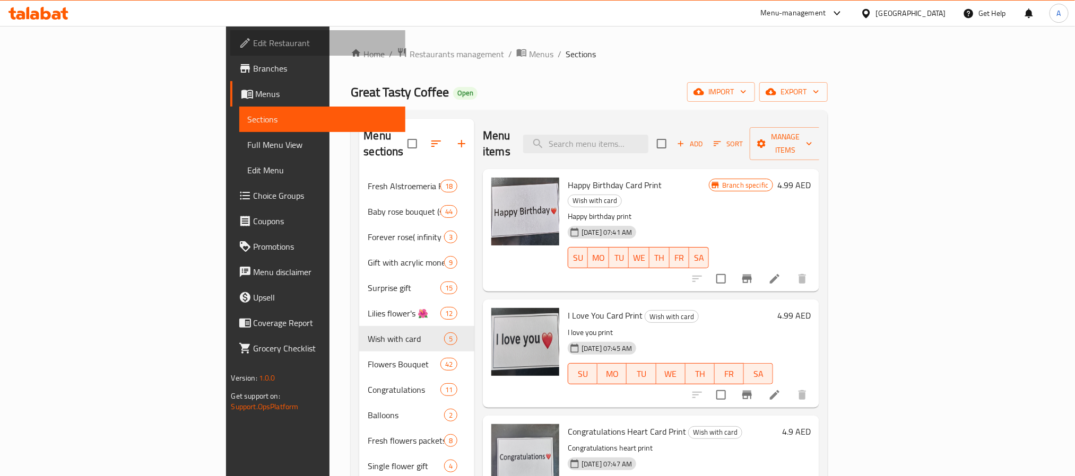
click at [254, 46] on span "Edit Restaurant" at bounding box center [325, 43] width 143 height 13
